Goal: Find specific page/section: Find specific page/section

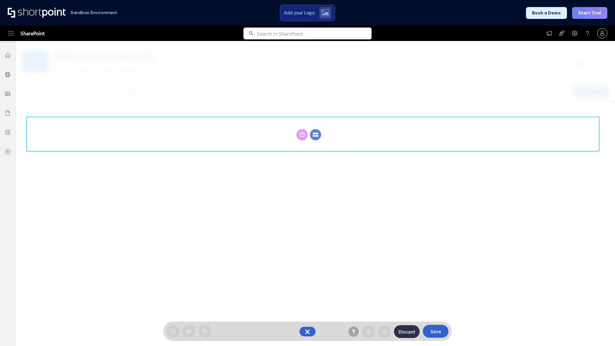
click at [315, 135] on circle at bounding box center [315, 134] width 11 height 11
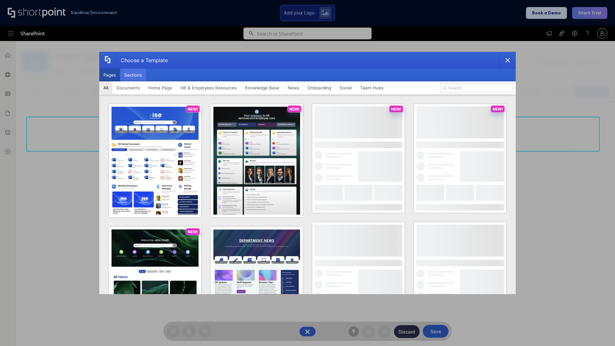
click at [133, 75] on button "Sections" at bounding box center [133, 75] width 26 height 13
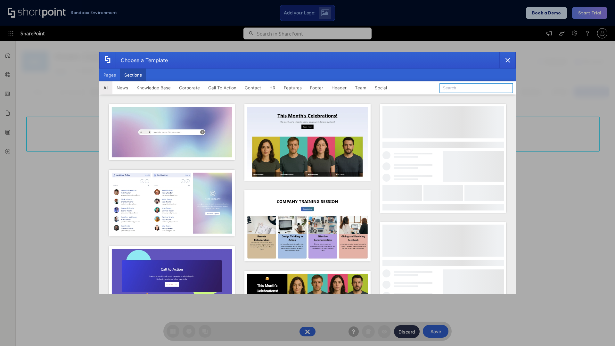
type input "Teammate 2"
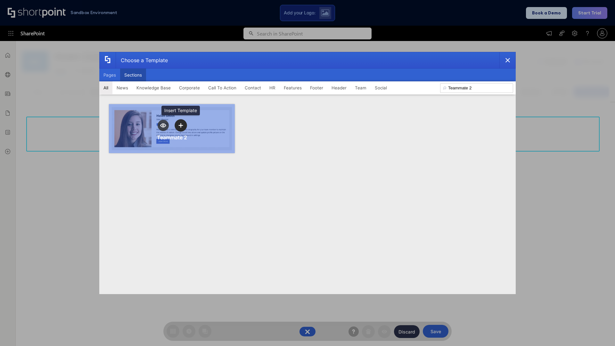
click at [181, 125] on icon "template selector" at bounding box center [180, 125] width 4 height 4
